Goal: Task Accomplishment & Management: Use online tool/utility

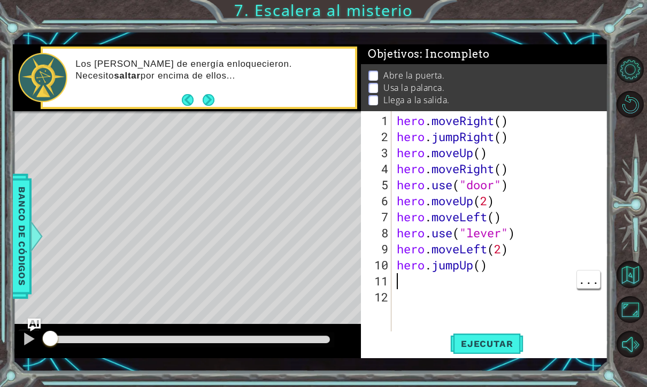
click at [421, 286] on div "hero . moveRight ( ) hero . jumpRight ( ) hero . moveUp ( ) hero . moveRight ( …" at bounding box center [502, 241] width 216 height 257
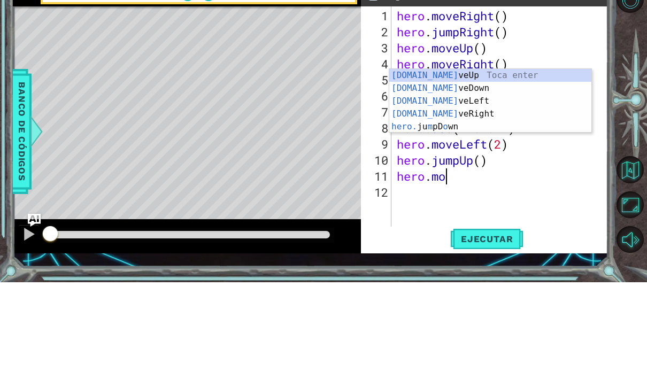
scroll to position [0, 2]
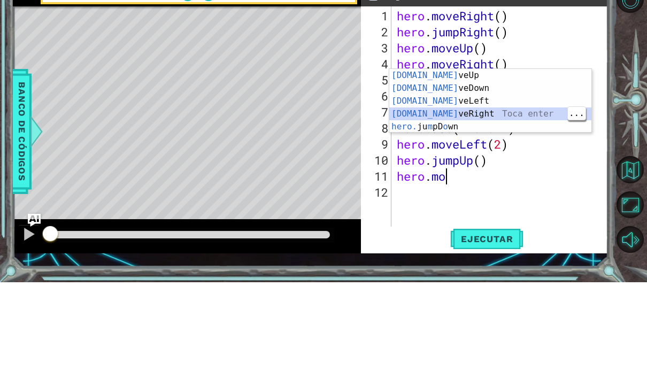
click at [469, 174] on div "[DOMAIN_NAME] veUp Toca enter [DOMAIN_NAME] veDown Toca enter [DOMAIN_NAME] veL…" at bounding box center [490, 219] width 202 height 90
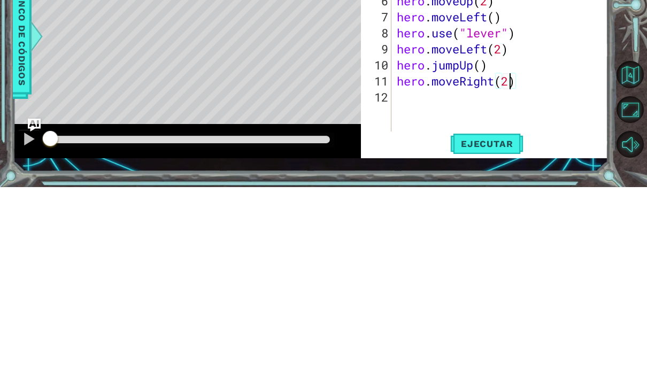
scroll to position [35, 0]
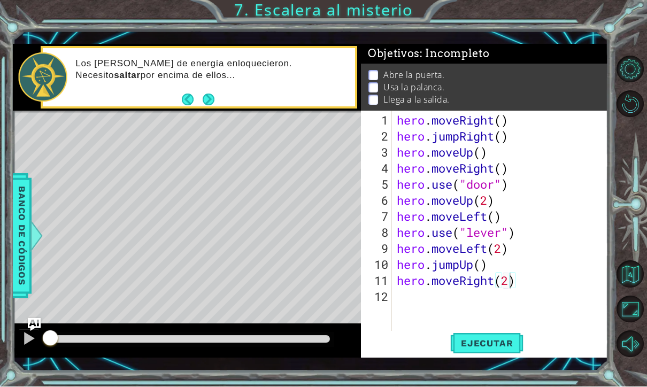
type textarea "hero.moveRight(2)"
click at [499, 352] on button "Ejecutar" at bounding box center [486, 343] width 73 height 25
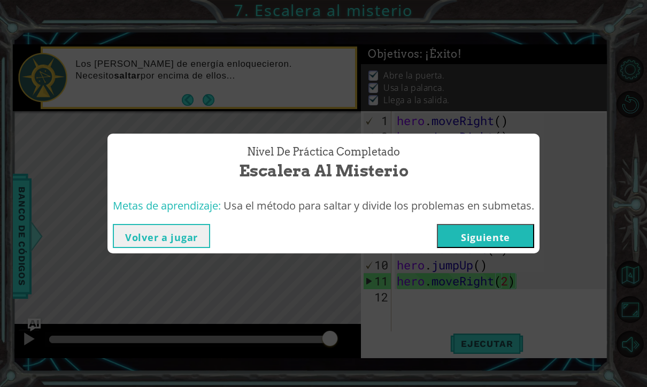
click at [471, 233] on button "Siguiente" at bounding box center [485, 236] width 97 height 24
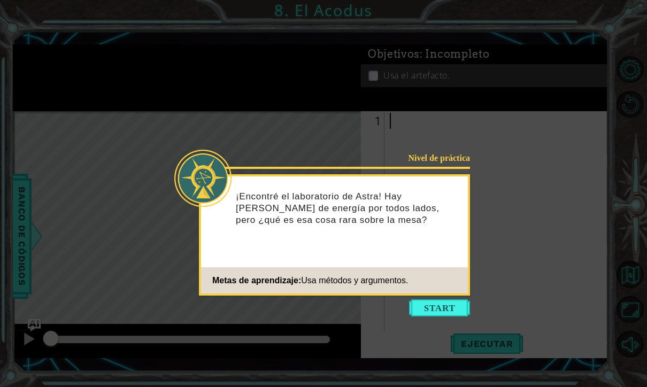
click at [442, 303] on button "Start" at bounding box center [439, 307] width 61 height 17
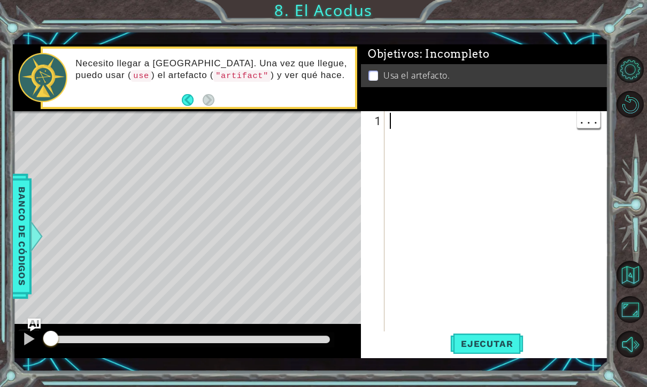
click at [477, 160] on div at bounding box center [498, 241] width 223 height 257
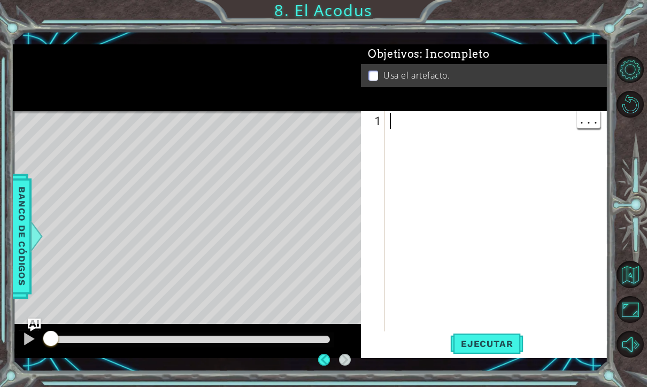
click at [464, 135] on div at bounding box center [498, 241] width 223 height 257
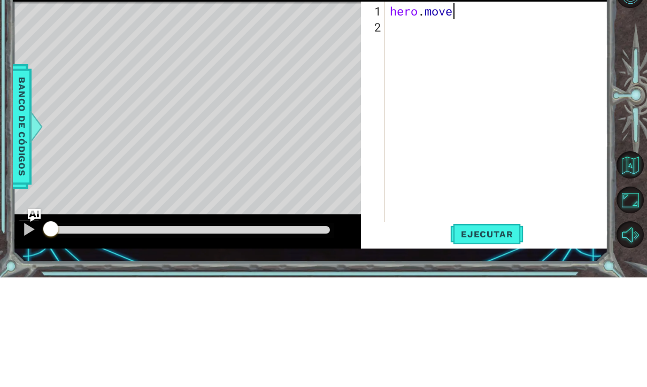
scroll to position [0, 3]
type textarea "hero.moveUp(2)"
click at [524, 113] on div "hero . moveUp ( 2 )" at bounding box center [498, 241] width 223 height 257
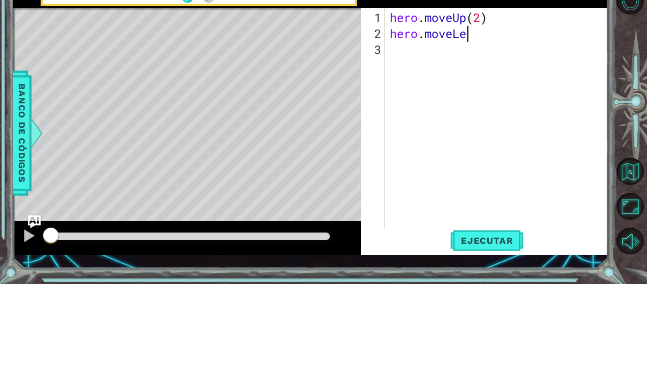
scroll to position [0, 3]
type textarea "hero.moveLeft()"
click at [508, 113] on div "hero . moveUp ( 2 ) hero . moveLeft ( )" at bounding box center [498, 241] width 223 height 257
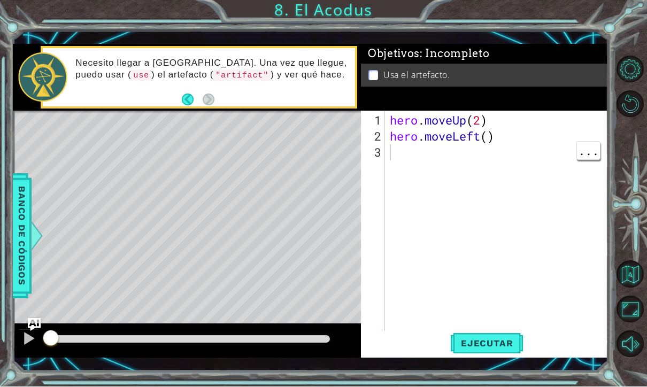
click at [501, 339] on span "Ejecutar" at bounding box center [486, 343] width 73 height 11
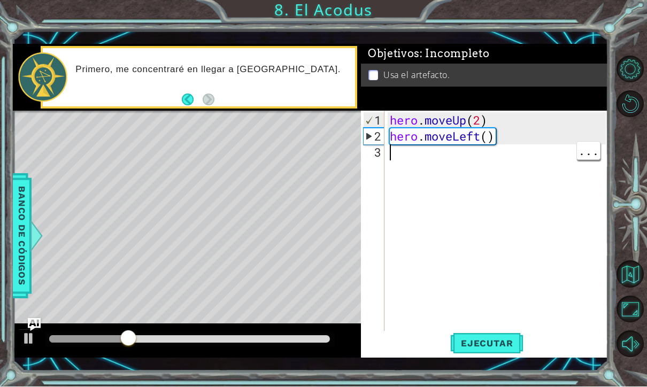
click at [437, 149] on div "hero . moveUp ( 2 ) hero . moveLeft ( )" at bounding box center [498, 241] width 223 height 257
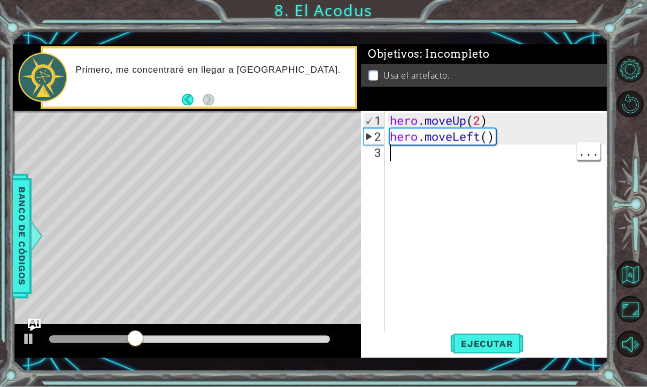
click at [449, 152] on div "hero . moveUp ( 2 ) hero . moveLeft ( )" at bounding box center [498, 241] width 223 height 257
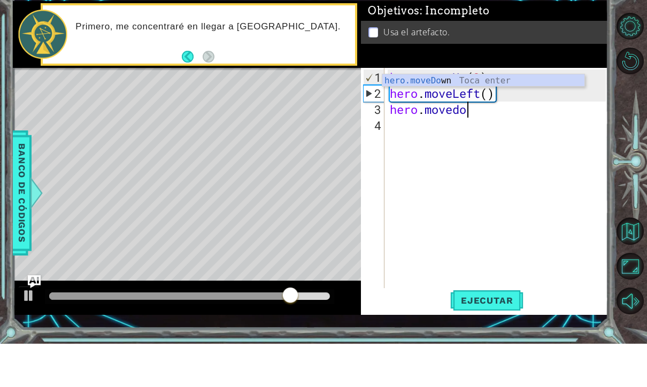
scroll to position [0, 3]
click at [518, 118] on div "hero.moveDow n Toca enter" at bounding box center [483, 137] width 202 height 38
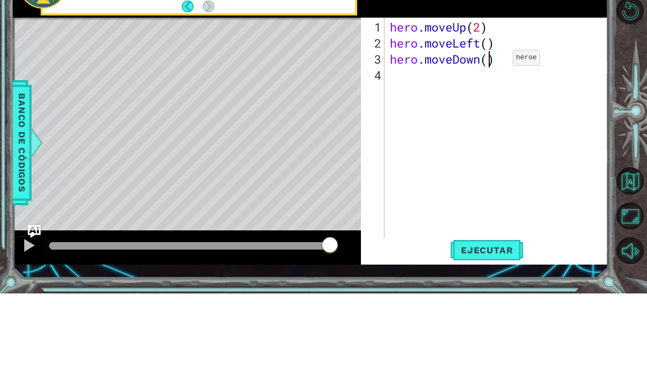
scroll to position [0, 5]
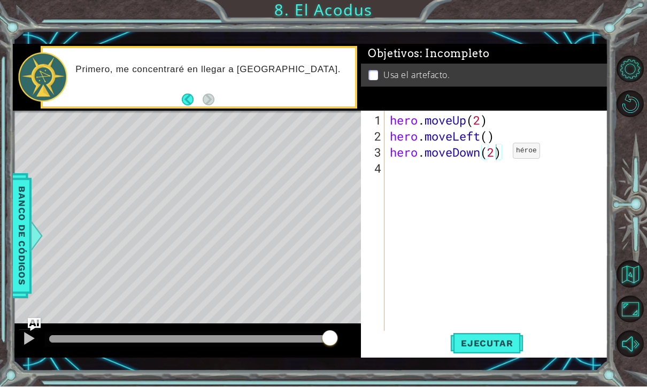
type textarea "hero.moveDown(2)"
click at [496, 343] on span "Ejecutar" at bounding box center [486, 343] width 73 height 11
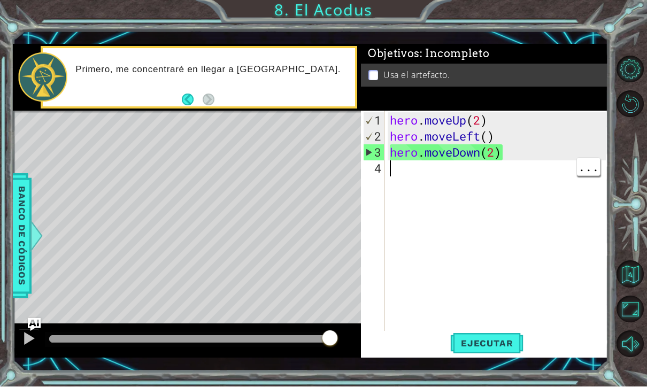
scroll to position [0, 0]
click at [457, 180] on div "hero . moveUp ( 2 ) hero . moveLeft ( ) hero . moveDown ( 2 )" at bounding box center [498, 241] width 223 height 257
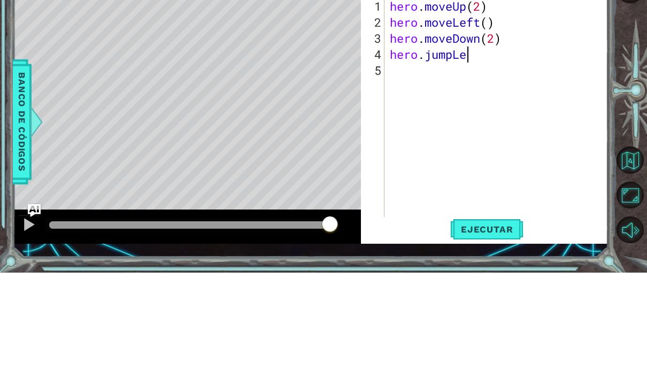
scroll to position [0, 3]
type textarea "hero.jumpLeft"
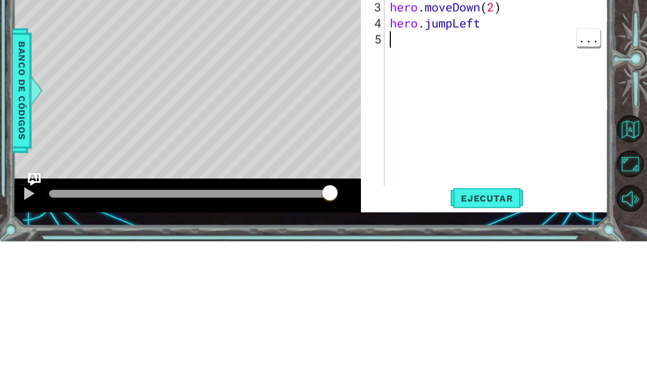
scroll to position [0, 0]
click at [517, 113] on div "hero . moveUp ( 2 ) hero . moveLeft ( ) hero . moveDown ( 2 ) hero . jumpLeft" at bounding box center [498, 241] width 223 height 257
type textarea "hero.jumpLeft()"
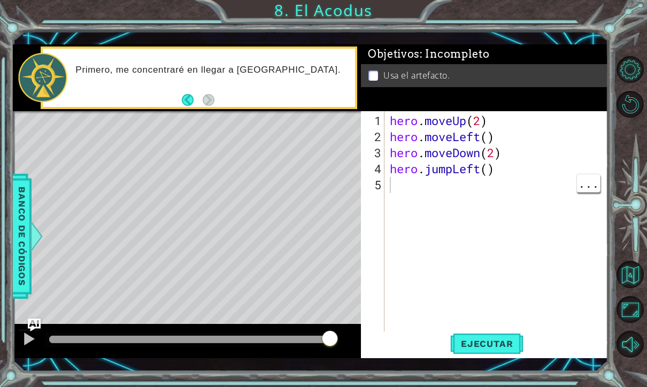
click at [479, 345] on span "Ejecutar" at bounding box center [486, 343] width 73 height 11
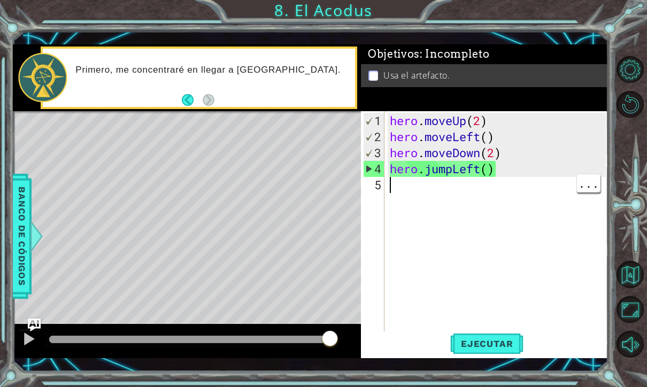
click at [448, 193] on div "hero . moveUp ( 2 ) hero . moveLeft ( ) hero . moveDown ( 2 ) hero . jumpLeft (…" at bounding box center [498, 241] width 223 height 257
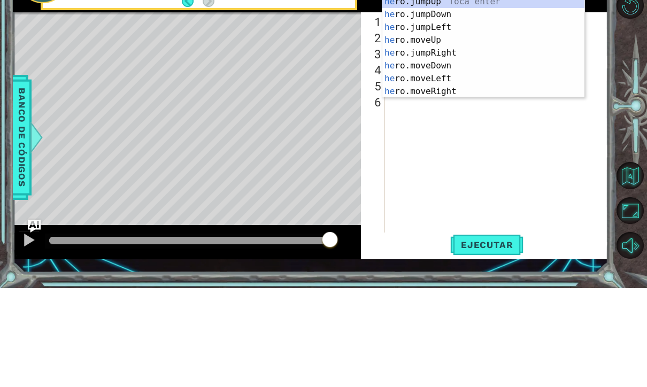
type textarea "hero"
click at [489, 94] on div "hero .jumpUp Toca enter hero .jumpDown Toca enter hero .jumpLeft Toca enter her…" at bounding box center [483, 158] width 202 height 128
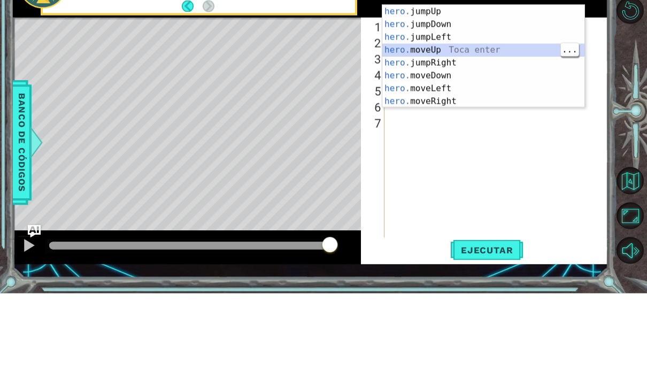
click at [475, 99] on div "hero. jumpUp Toca enter hero. jumpDown Toca enter hero. jumpLeft Toca enter her…" at bounding box center [483, 163] width 202 height 128
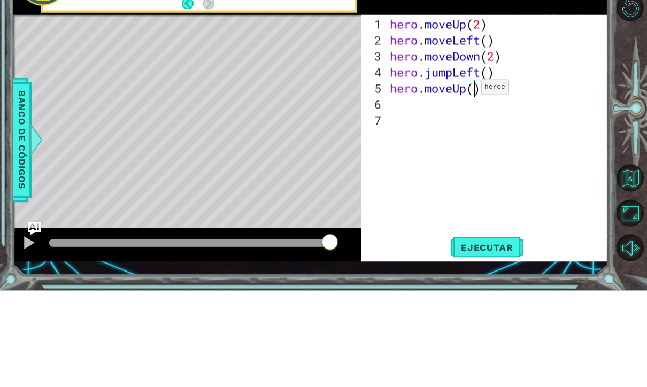
type textarea "hero.moveUp(2)"
click at [426, 113] on div "hero . moveUp ( 2 ) hero . moveLeft ( ) hero . moveDown ( 2 ) hero . jumpLeft (…" at bounding box center [498, 241] width 223 height 257
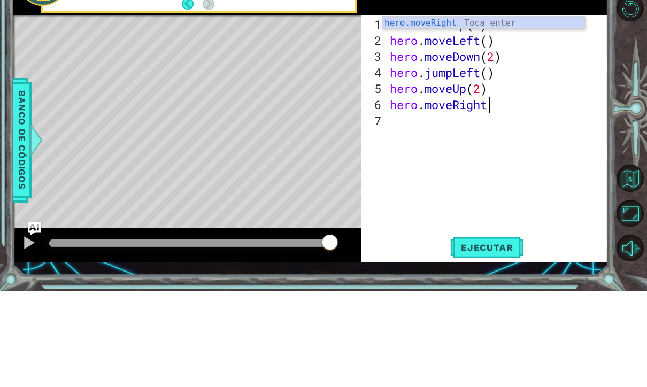
scroll to position [0, 4]
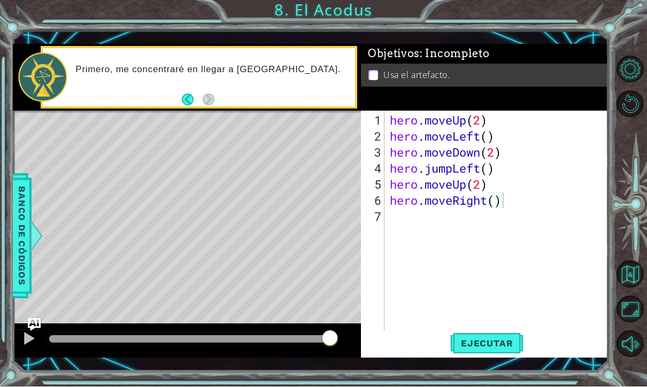
type textarea "hero.moveRight()"
click at [491, 349] on span "Ejecutar" at bounding box center [486, 343] width 73 height 11
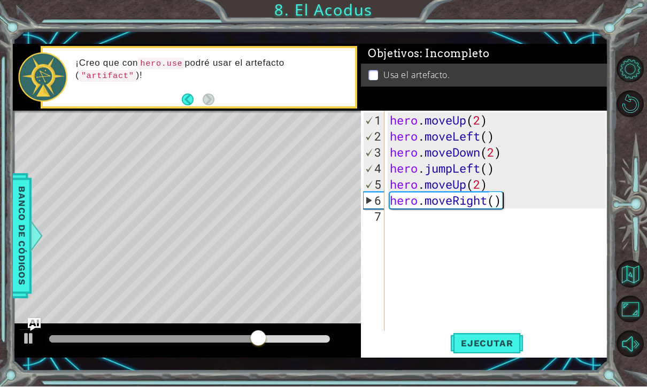
scroll to position [0, 0]
click at [448, 244] on div "hero . moveUp ( 2 ) hero . moveLeft ( ) hero . moveDown ( 2 ) hero . jumpLeft (…" at bounding box center [498, 241] width 223 height 257
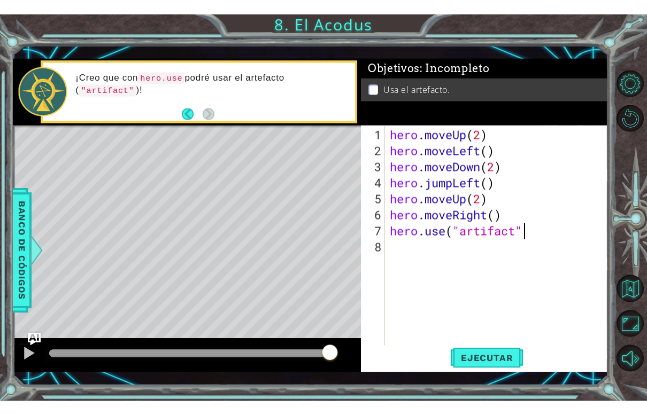
scroll to position [0, 6]
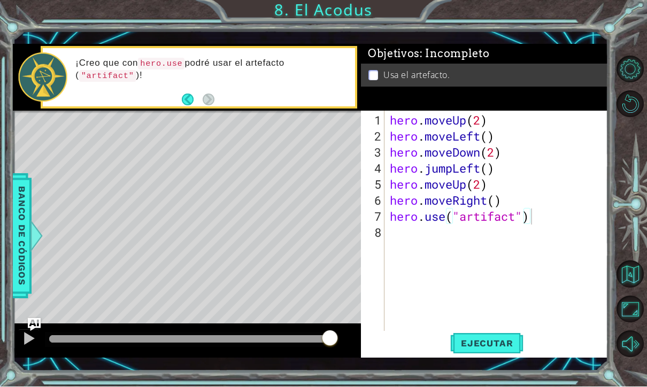
type textarea "hero.use("artifact")"
click at [514, 349] on span "Ejecutar" at bounding box center [486, 343] width 73 height 11
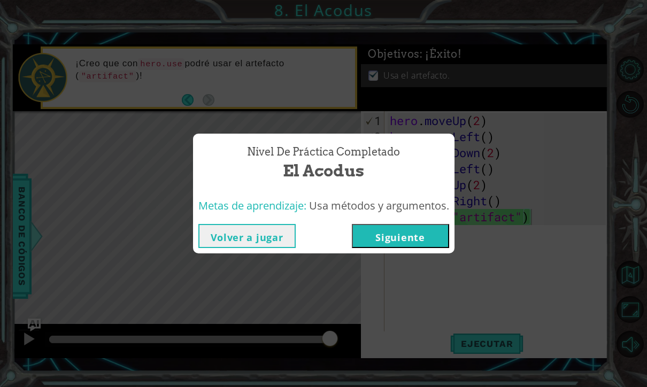
click at [378, 248] on button "Siguiente" at bounding box center [400, 236] width 97 height 24
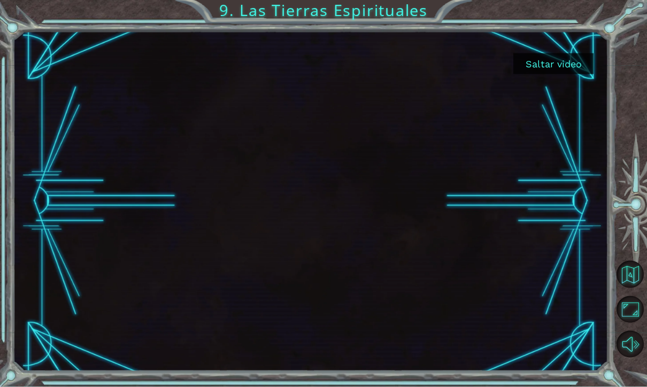
scroll to position [29, 0]
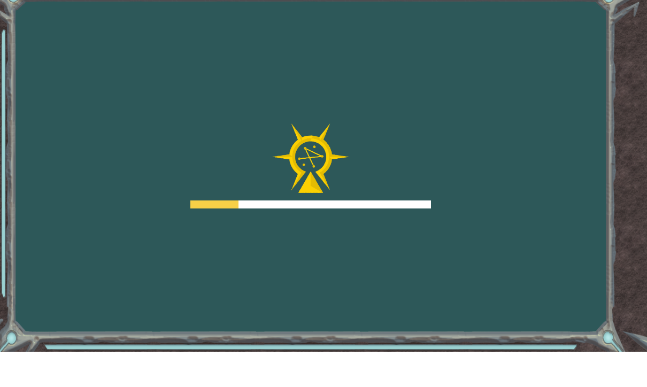
scroll to position [35, 0]
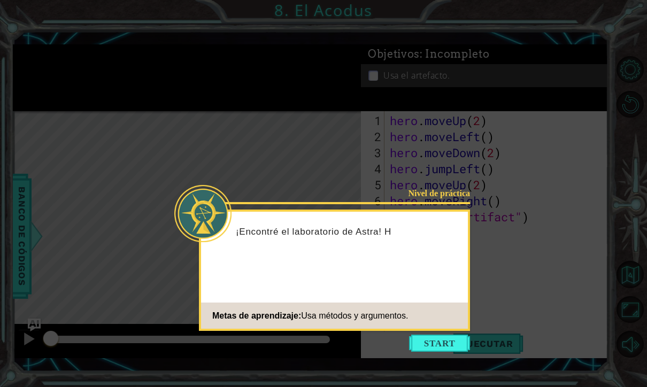
click at [421, 335] on button "Start" at bounding box center [439, 343] width 61 height 17
